Goal: Register for event/course

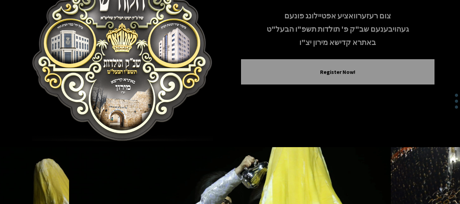
scroll to position [34, 0]
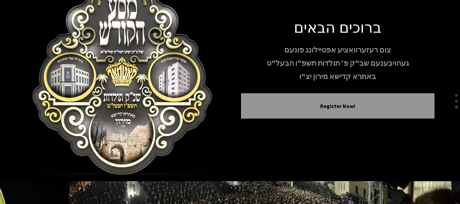
click at [70, 70] on img at bounding box center [122, 73] width 193 height 204
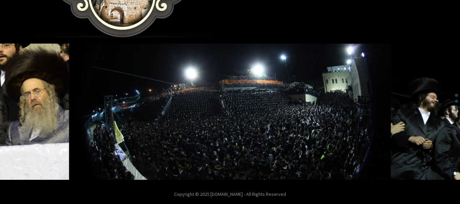
scroll to position [176, 0]
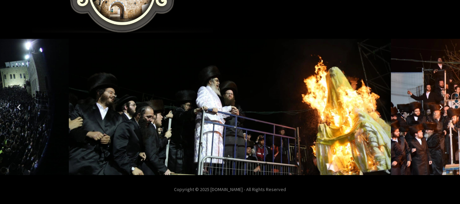
click at [20, 106] on icon "Previous image" at bounding box center [18, 106] width 5 height 5
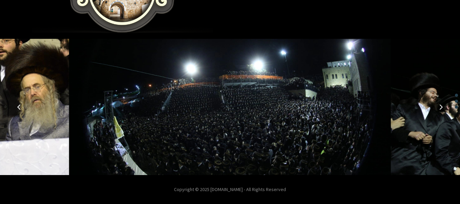
click at [20, 106] on icon "Previous image" at bounding box center [18, 106] width 5 height 5
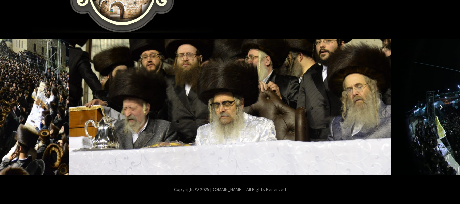
click at [20, 106] on icon "Previous image" at bounding box center [18, 106] width 5 height 5
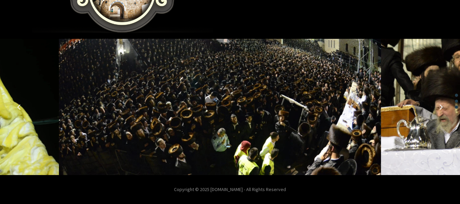
click at [20, 106] on icon "Previous image" at bounding box center [18, 106] width 5 height 5
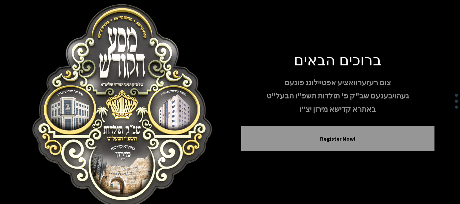
scroll to position [0, 0]
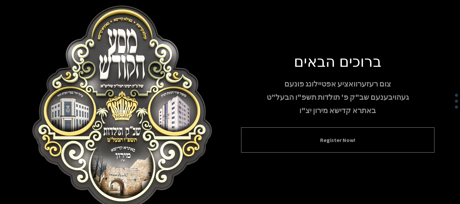
click at [317, 144] on div "Register Now!" at bounding box center [337, 139] width 193 height 25
click at [348, 137] on button "Register Now!" at bounding box center [337, 140] width 176 height 8
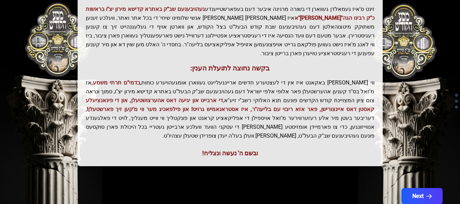
scroll to position [190, 0]
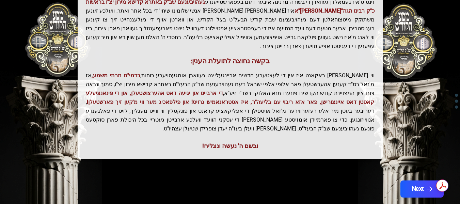
click at [411, 180] on button "Next" at bounding box center [421, 188] width 43 height 17
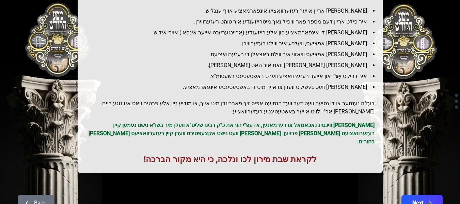
scroll to position [126, 0]
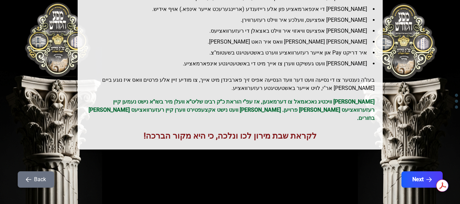
drag, startPoint x: 428, startPoint y: 170, endPoint x: 326, endPoint y: 126, distance: 111.2
click at [327, 127] on div "רעזערוואציע אנווייזונגען איר לייגט אריין אייער רעזערוואציע אינפארמאציע אויף ענג…" at bounding box center [229, 43] width 435 height 305
click at [416, 171] on button "Next" at bounding box center [421, 179] width 43 height 17
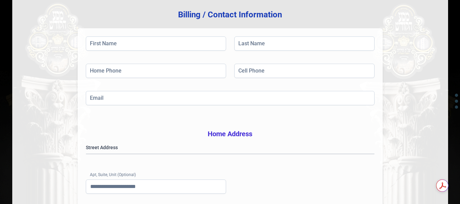
scroll to position [217, 0]
